Goal: Task Accomplishment & Management: Use online tool/utility

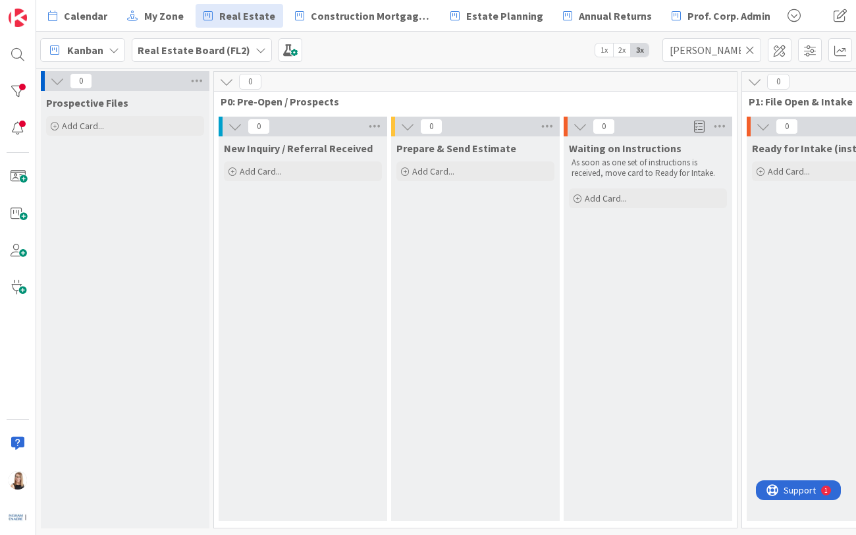
scroll to position [0, 1304]
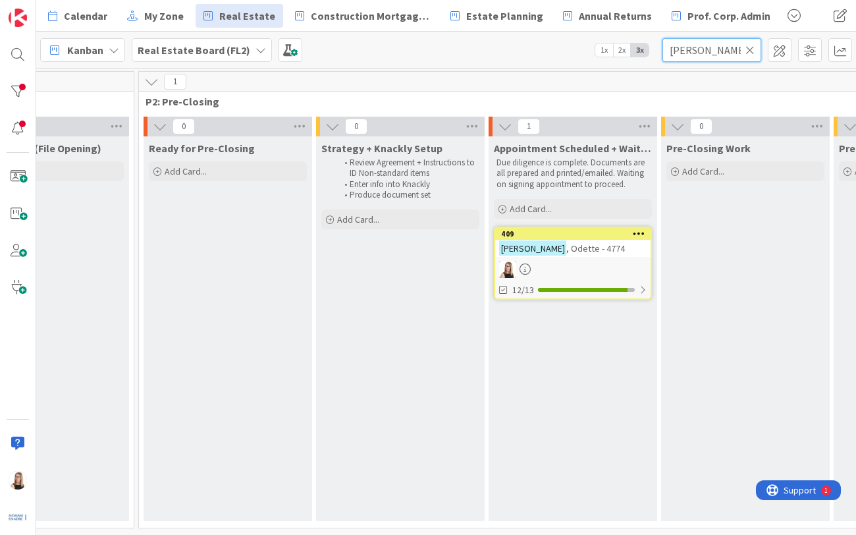
click at [733, 49] on input "[PERSON_NAME]" at bounding box center [712, 50] width 99 height 24
drag, startPoint x: 719, startPoint y: 51, endPoint x: 464, endPoint y: 47, distance: 254.3
click at [464, 47] on div "Kanban Real Estate Board (FL2) 1x 2x 3x [PERSON_NAME]" at bounding box center [446, 50] width 820 height 36
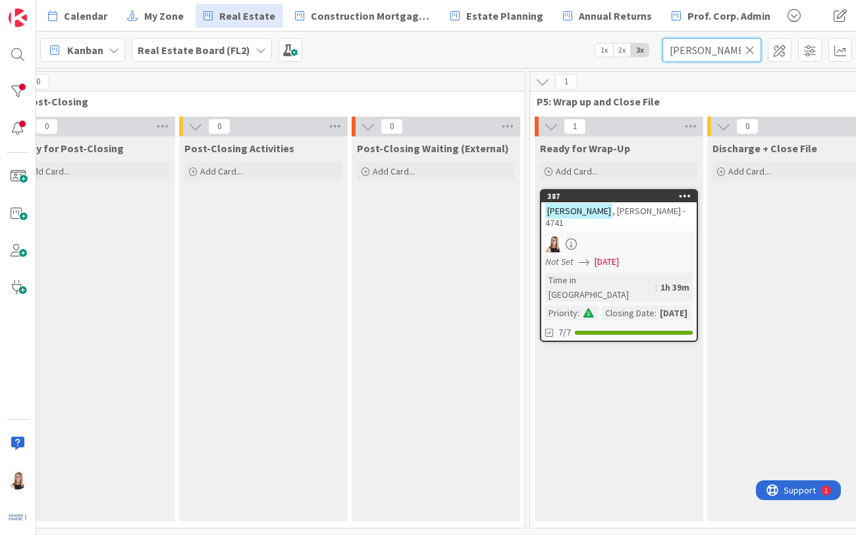
scroll to position [0, 2974]
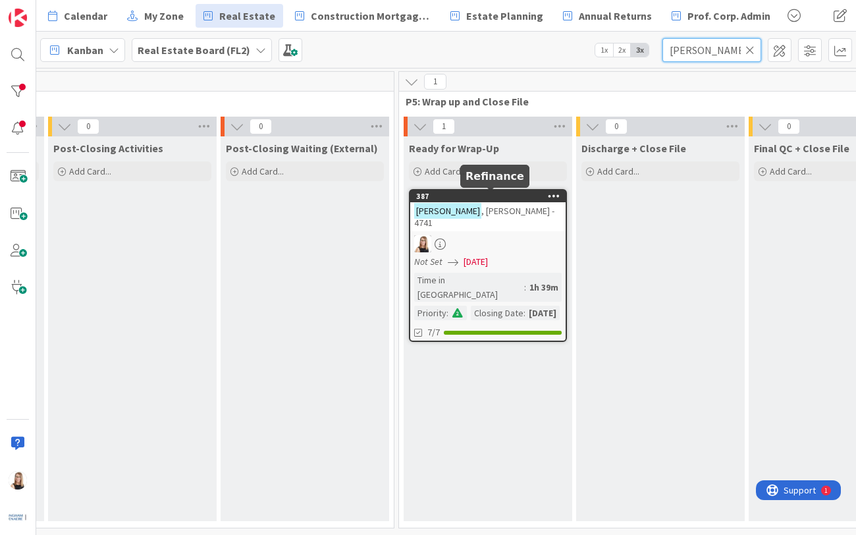
type input "[PERSON_NAME]"
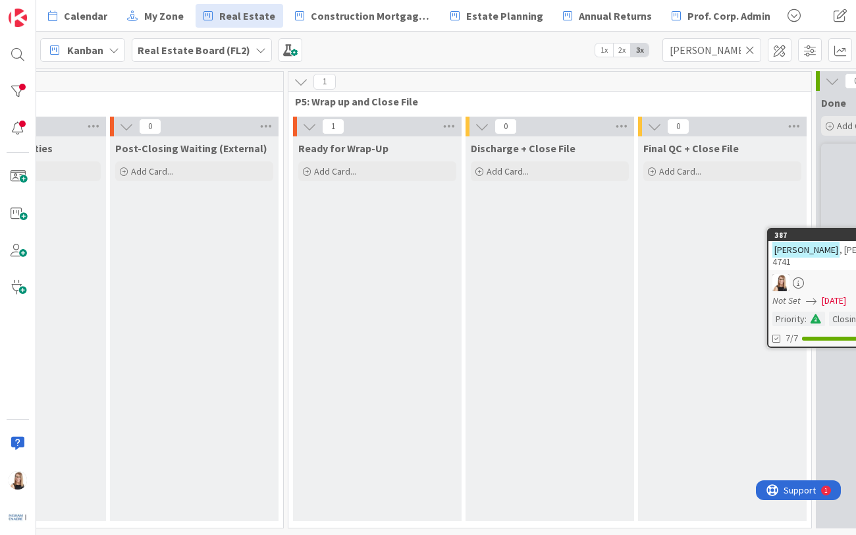
scroll to position [0, 3297]
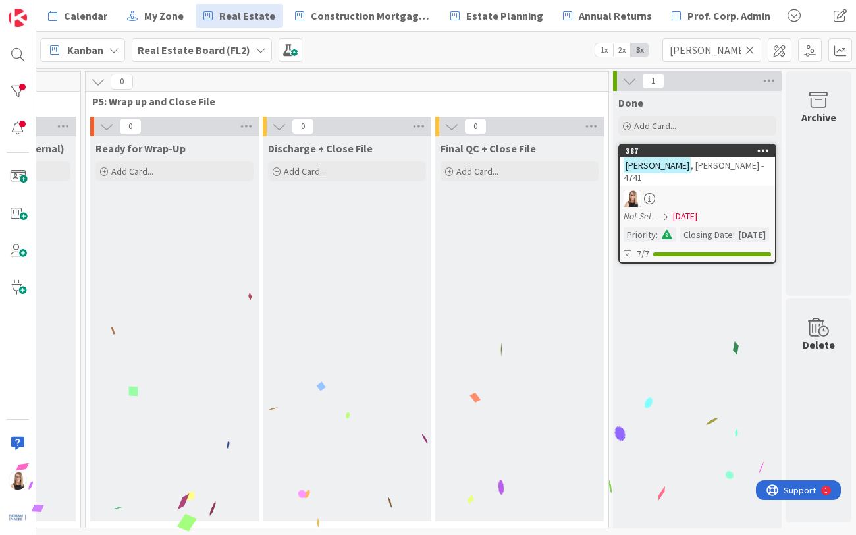
click at [661, 230] on span at bounding box center [667, 234] width 12 height 9
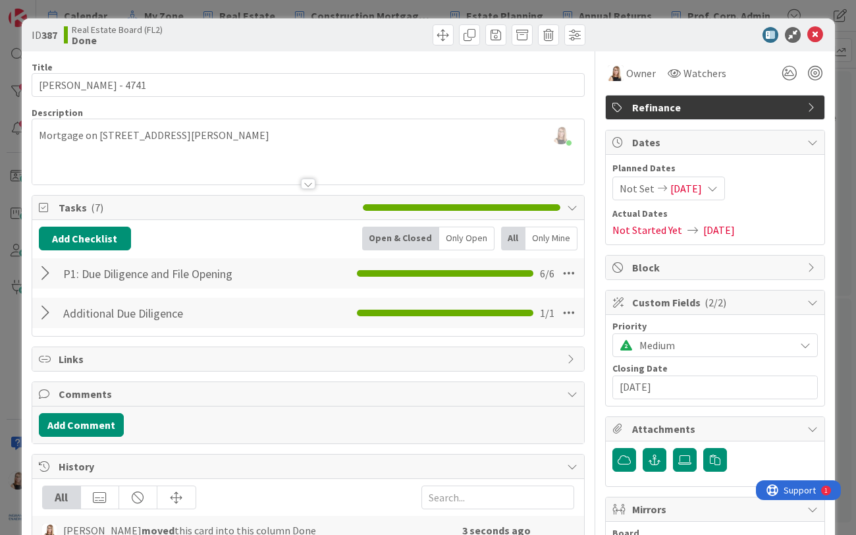
click at [692, 349] on span "Medium" at bounding box center [714, 345] width 149 height 18
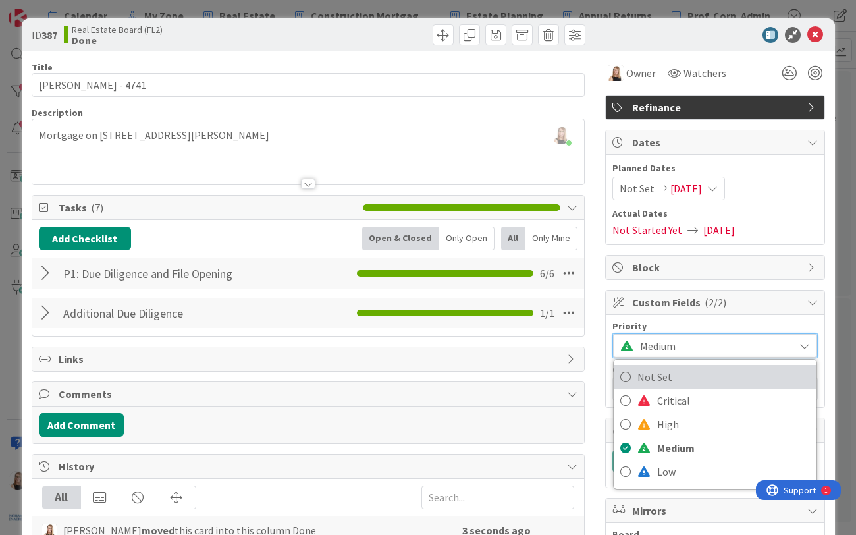
click at [669, 375] on span "Not Set" at bounding box center [724, 377] width 173 height 20
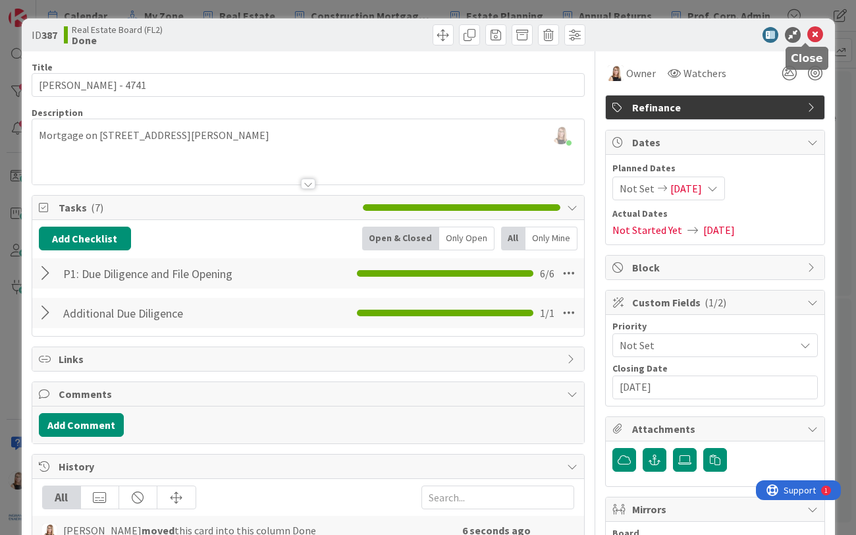
click at [808, 36] on icon at bounding box center [816, 35] width 16 height 16
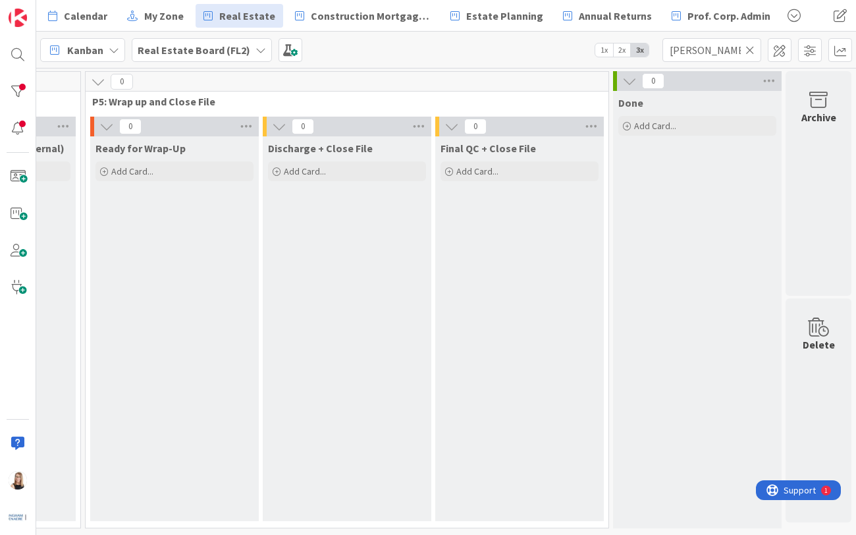
click at [748, 50] on icon at bounding box center [750, 50] width 9 height 12
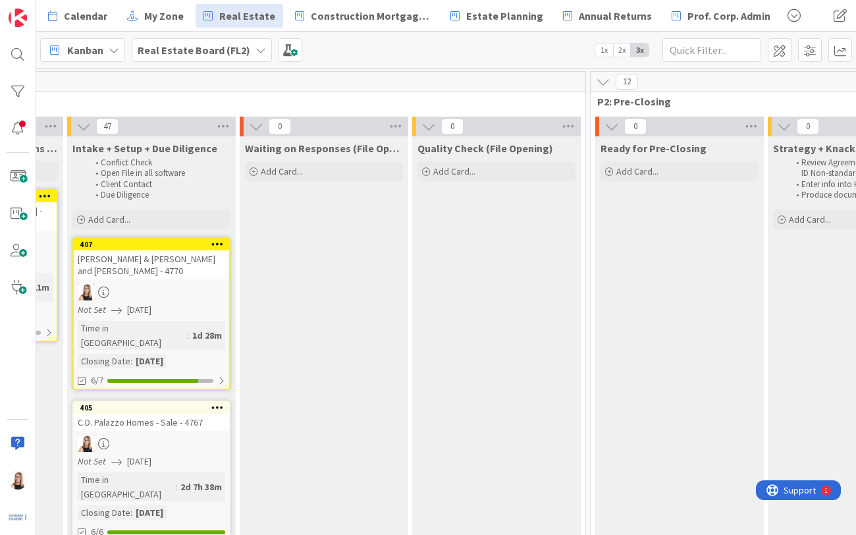
scroll to position [0, 853]
click at [144, 372] on div "6/7" at bounding box center [150, 380] width 155 height 16
